Goal: Information Seeking & Learning: Learn about a topic

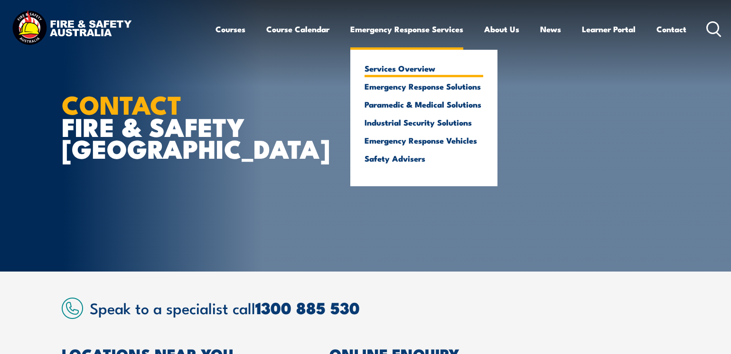
click at [410, 68] on link "Services Overview" at bounding box center [423, 68] width 119 height 9
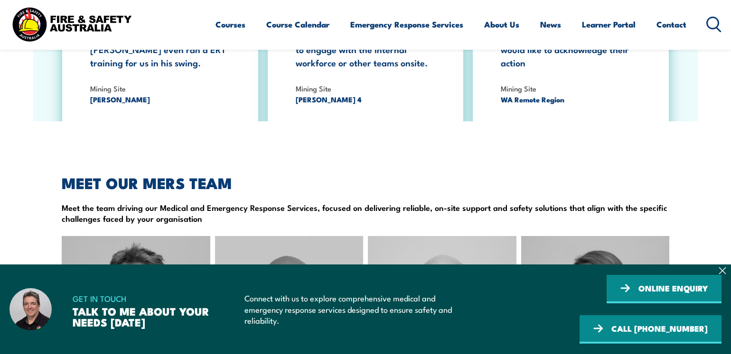
scroll to position [2514, 0]
